Goal: Transaction & Acquisition: Book appointment/travel/reservation

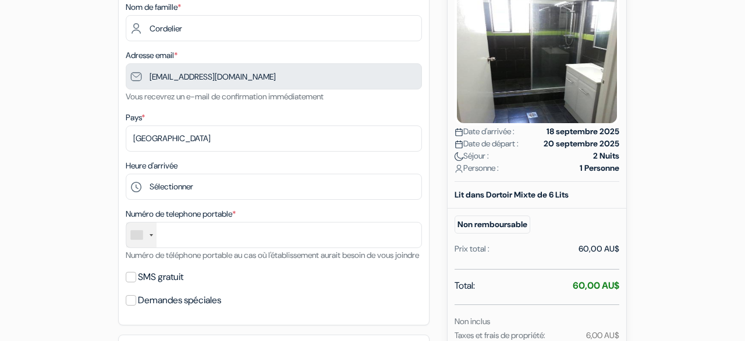
scroll to position [192, 0]
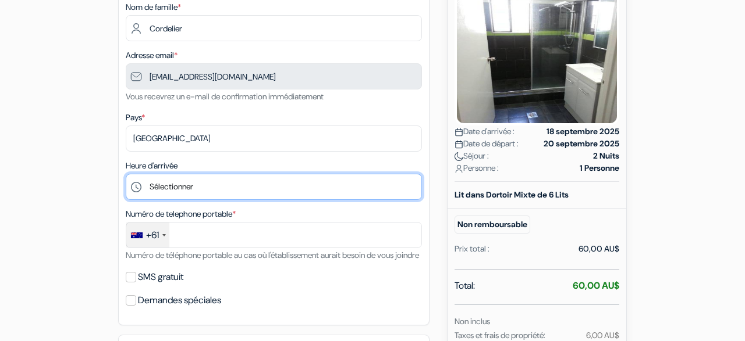
click at [126, 174] on select "Sélectionner 13:00 14:00 15:00 16:00 17:00 18:00 19:00 20:00 21:00" at bounding box center [274, 187] width 296 height 26
select select "13"
click option "13:00" at bounding box center [0, 0] width 0 height 0
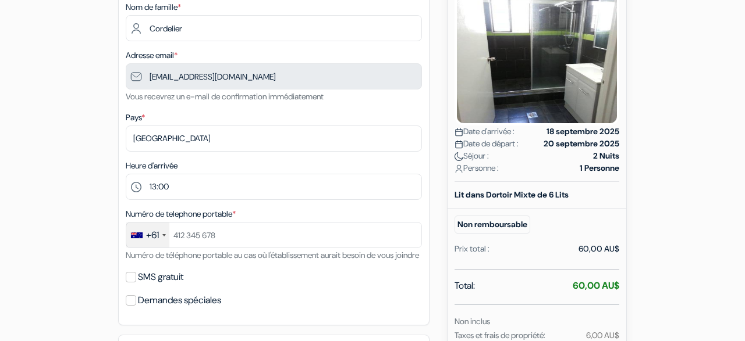
click at [68, 191] on div "add_box Auberge Gonow Family Backpackers 145-147 Vulture Street , Brisbane, Aus…" at bounding box center [372, 341] width 663 height 854
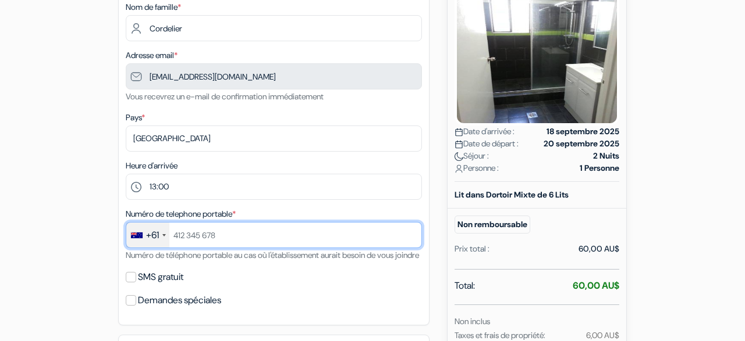
click at [218, 240] on input "text" at bounding box center [274, 235] width 296 height 26
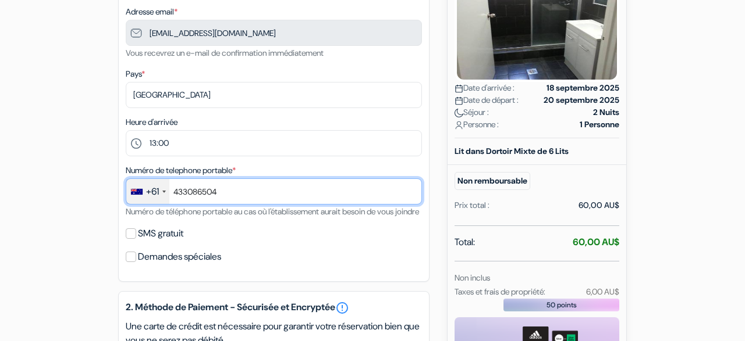
scroll to position [238, 0]
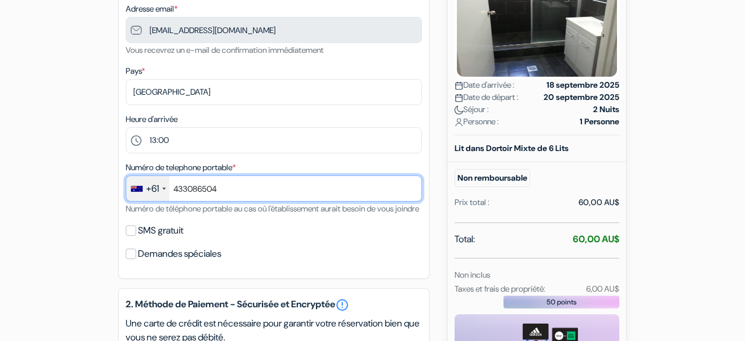
type input "433086504"
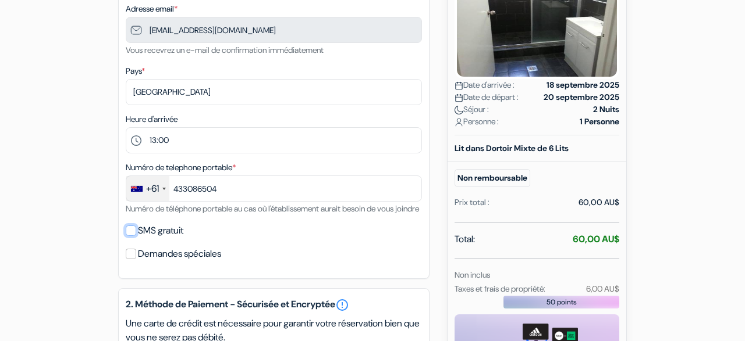
click at [131, 236] on input "SMS gratuit" at bounding box center [131, 231] width 10 height 10
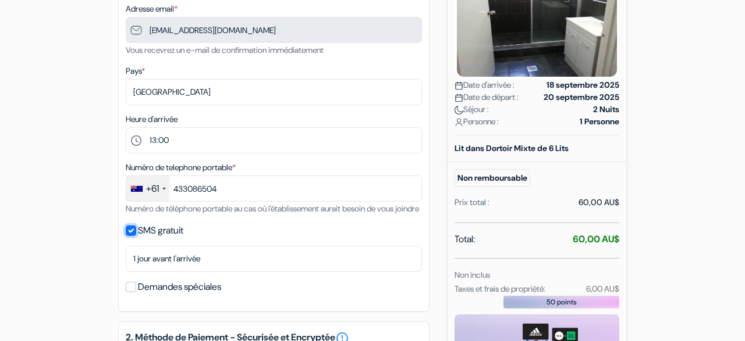
click at [131, 236] on input "SMS gratuit" at bounding box center [131, 231] width 10 height 10
checkbox input "false"
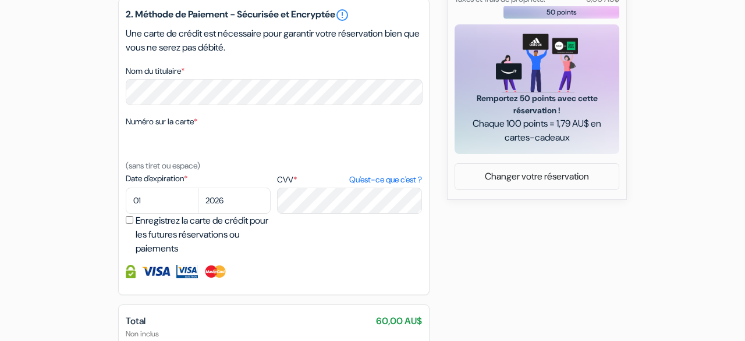
scroll to position [531, 0]
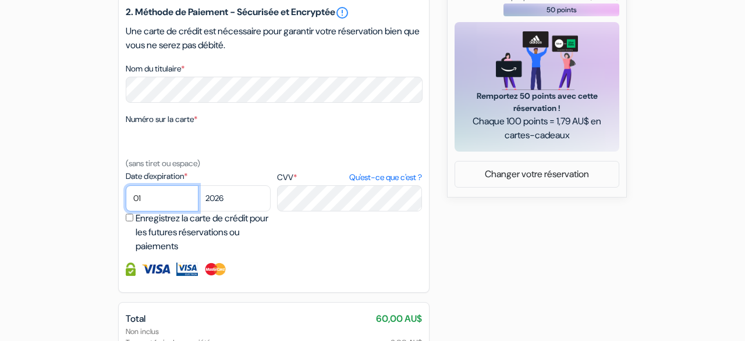
click at [126, 186] on select "01 02 03 04 05 06 07 08 09 10 11 12" at bounding box center [162, 199] width 73 height 26
select select "10"
click option "10" at bounding box center [0, 0] width 0 height 0
click at [247, 228] on label "Enregistrez la carte de crédit pour les futures réservations ou paiements" at bounding box center [205, 233] width 138 height 42
click at [133, 222] on input "Enregistrez la carte de crédit pour les futures réservations ou paiements" at bounding box center [130, 218] width 8 height 8
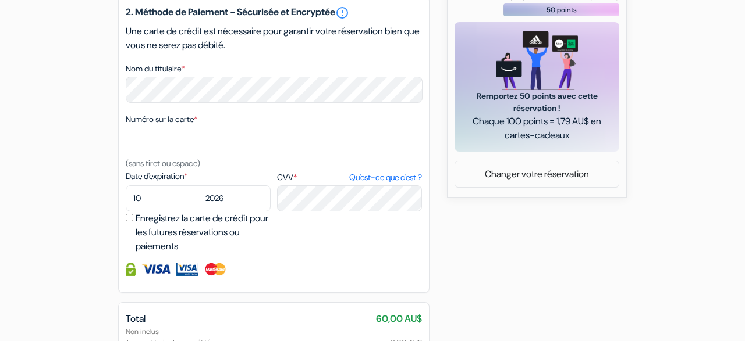
checkbox input "true"
click at [198, 186] on select "2025 2026 2027 2028 2029 2030 2031 2032 2033 2034 2035 2036 2037 2038 2039 2040…" at bounding box center [234, 199] width 73 height 26
select select "2029"
click option "2029" at bounding box center [0, 0] width 0 height 0
click at [130, 222] on input "Enregistrez la carte de crédit pour les futures réservations ou paiements" at bounding box center [130, 218] width 8 height 8
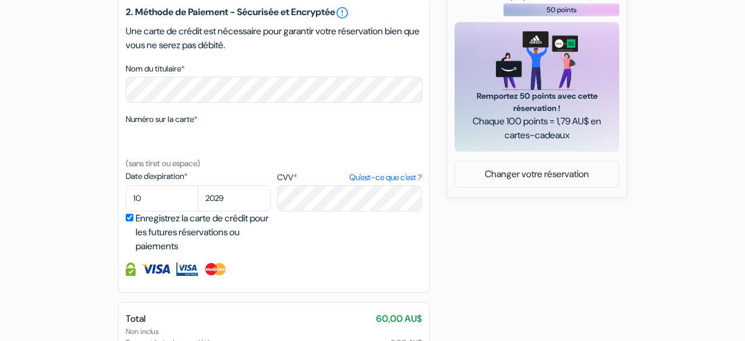
checkbox input "false"
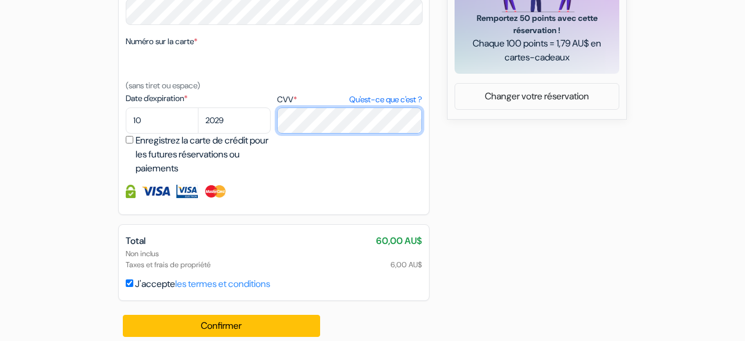
scroll to position [633, 0]
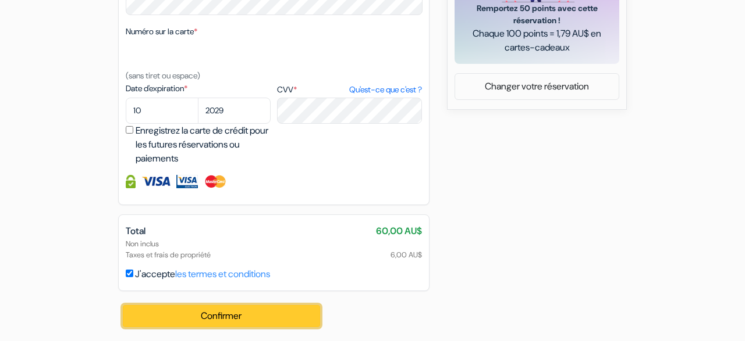
click at [219, 322] on button "Confirmer Loading..." at bounding box center [221, 316] width 197 height 22
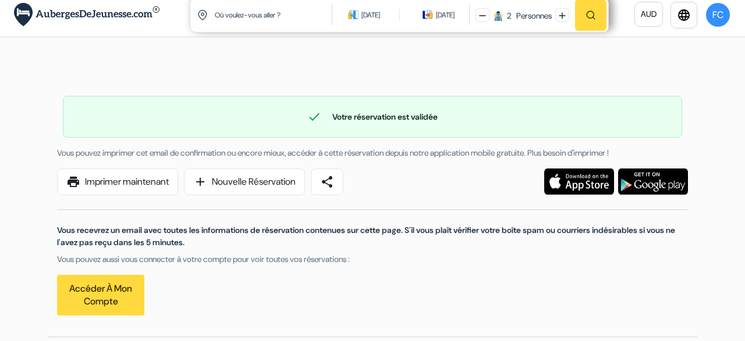
scroll to position [7, 0]
